Goal: Task Accomplishment & Management: Manage account settings

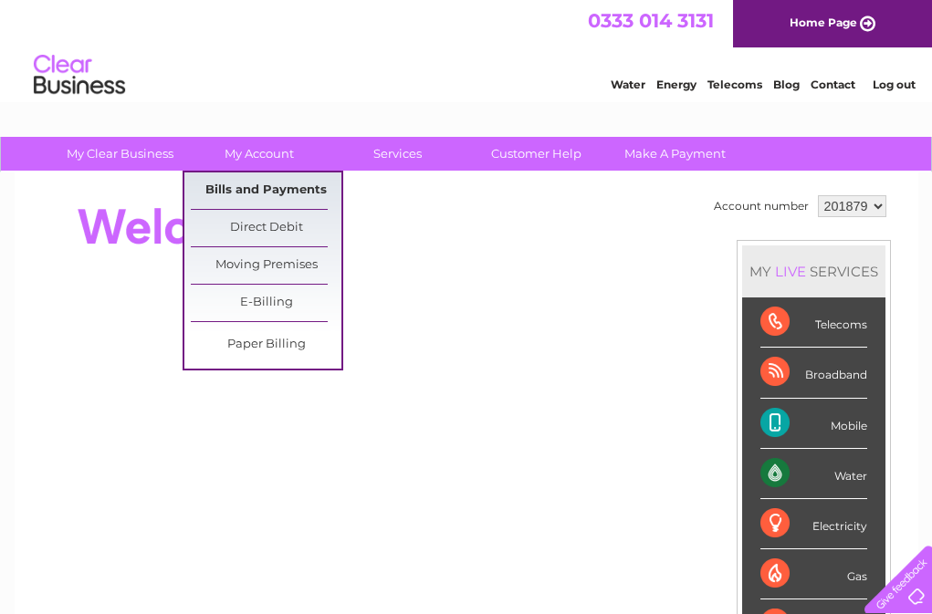
click at [284, 188] on link "Bills and Payments" at bounding box center [266, 191] width 151 height 37
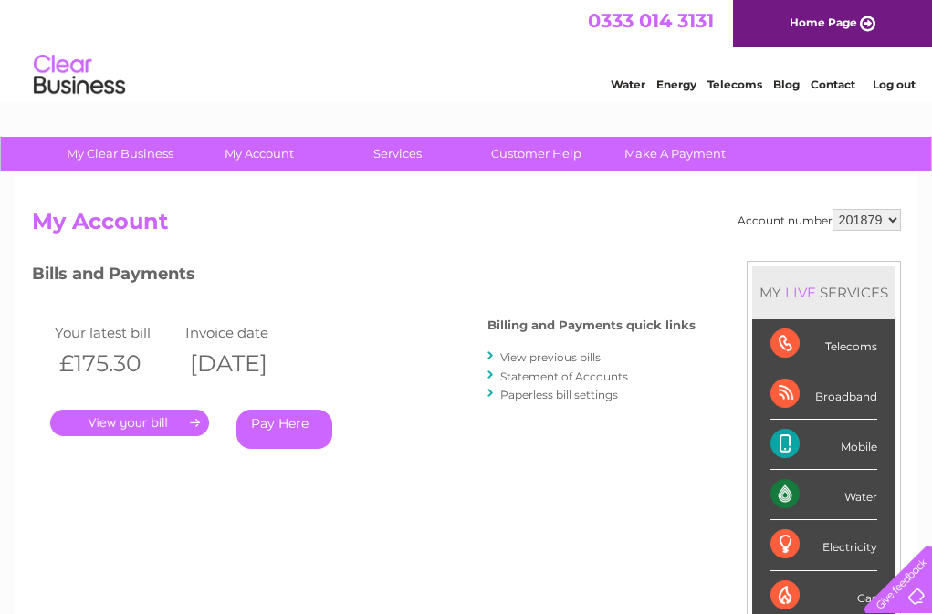
click at [142, 422] on link "." at bounding box center [129, 423] width 159 height 26
